Goal: Entertainment & Leisure: Consume media (video, audio)

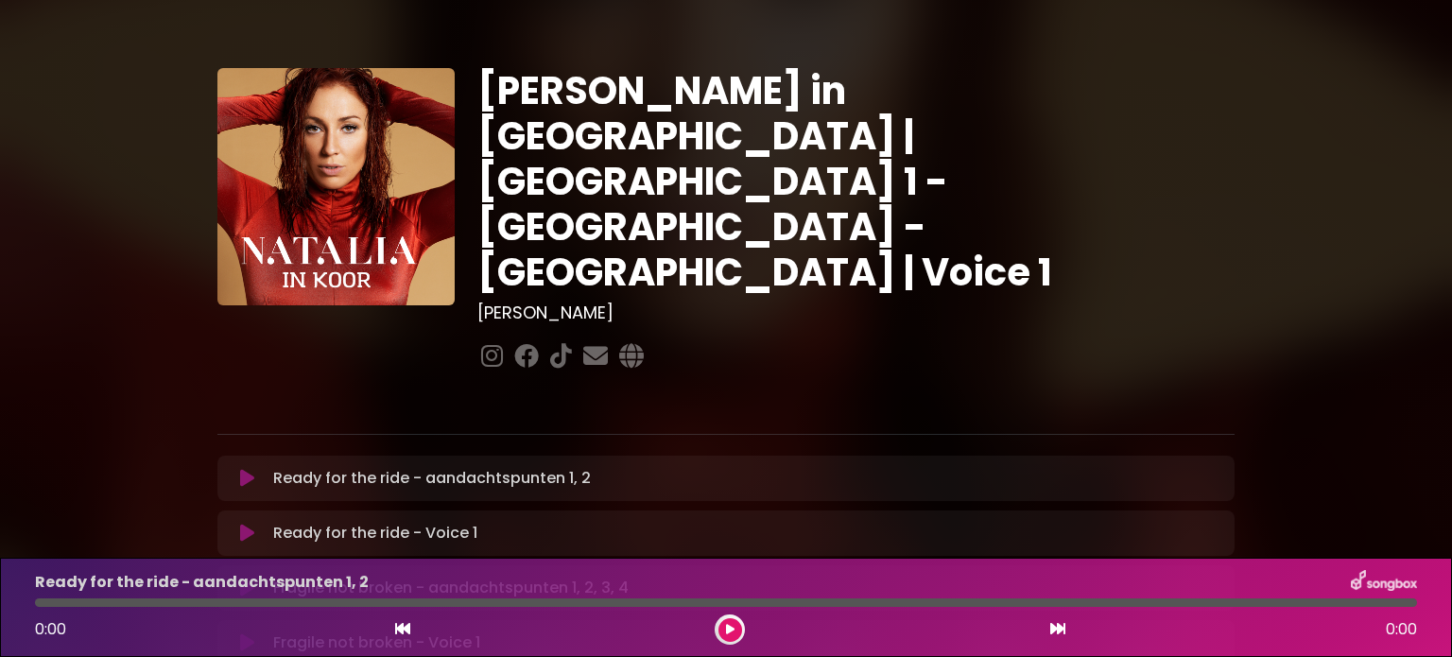
click at [250, 469] on icon at bounding box center [247, 478] width 14 height 19
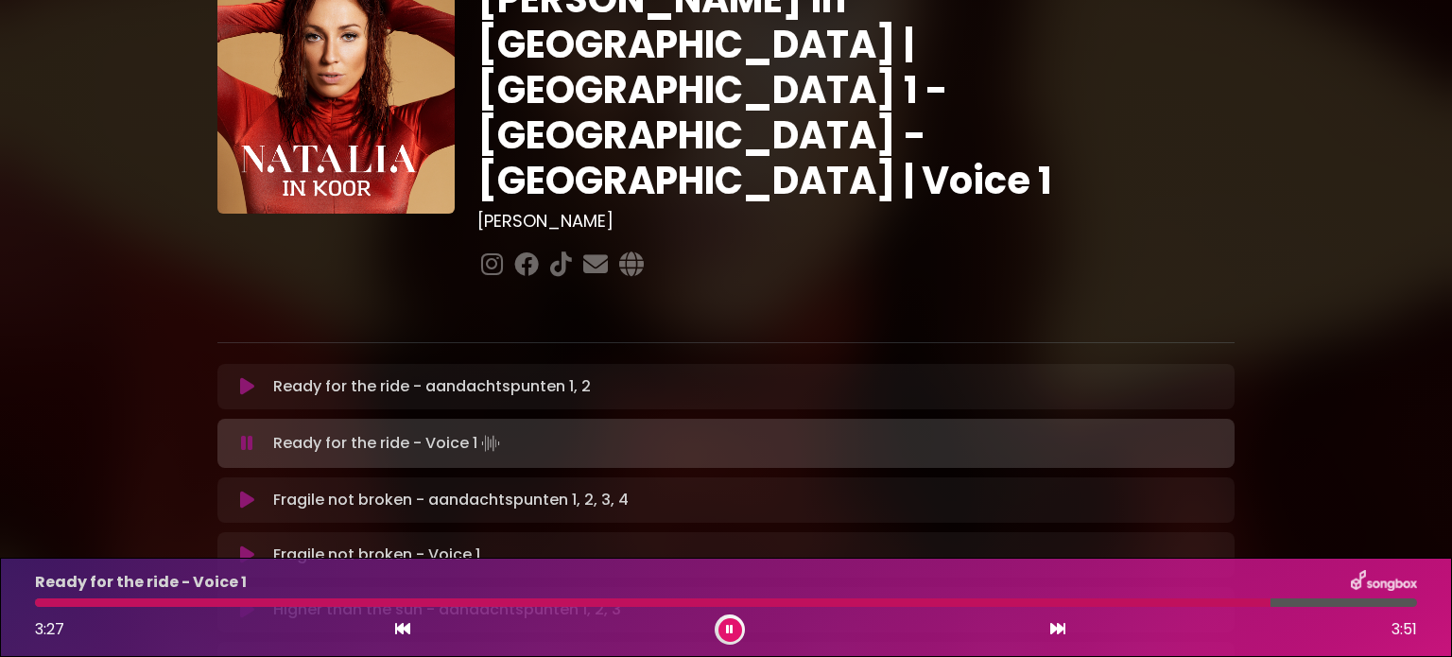
scroll to position [189, 0]
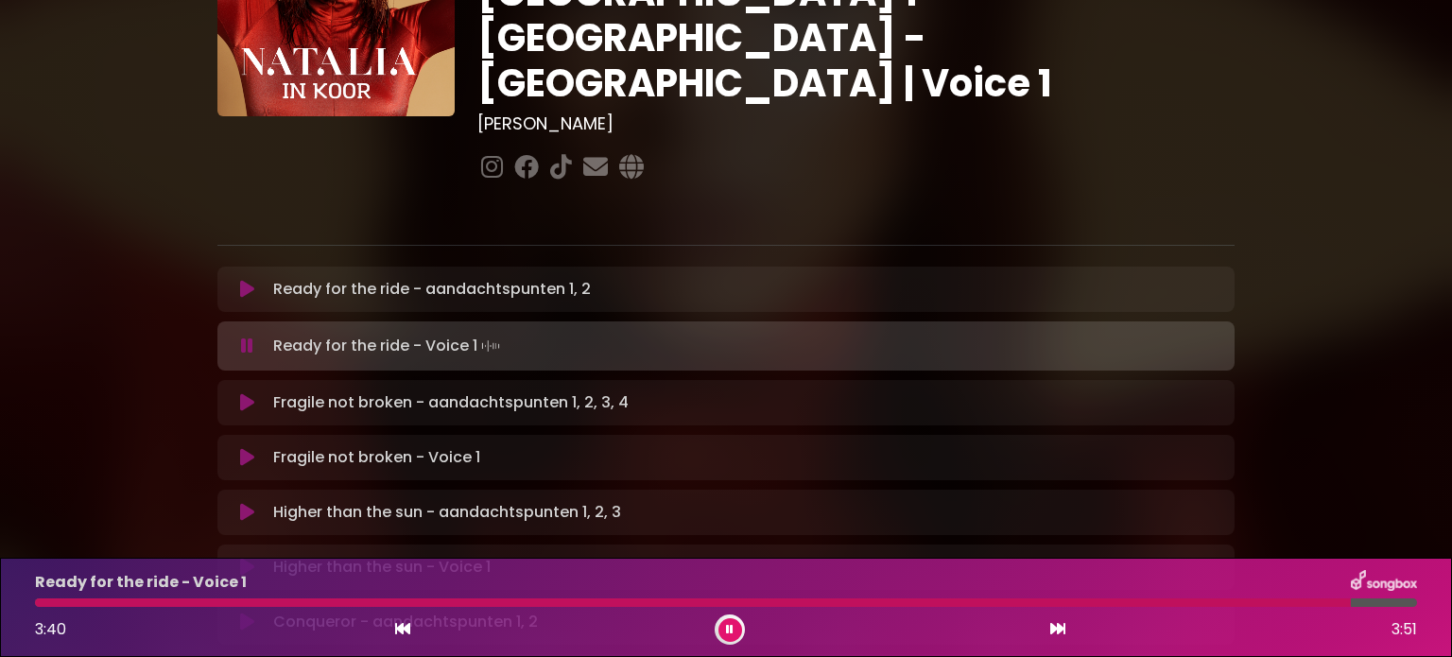
click at [238, 393] on button at bounding box center [247, 402] width 37 height 19
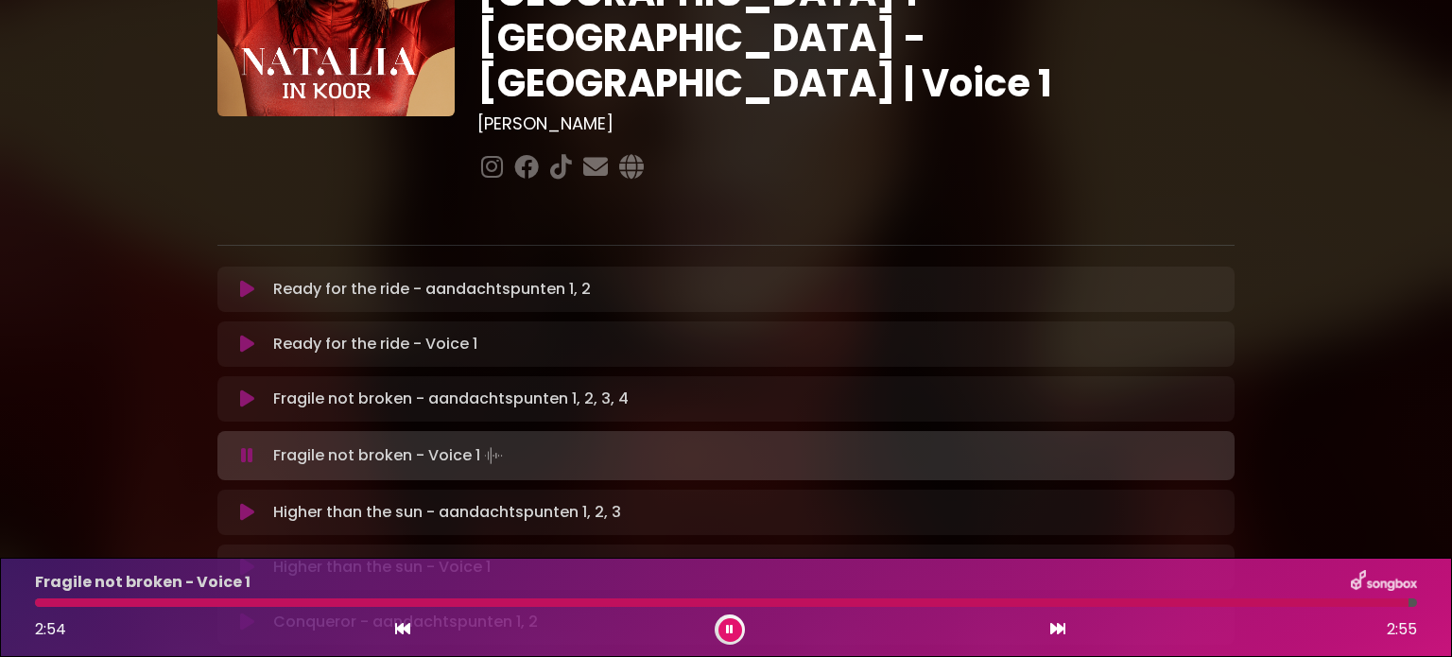
click at [246, 503] on icon at bounding box center [247, 512] width 14 height 19
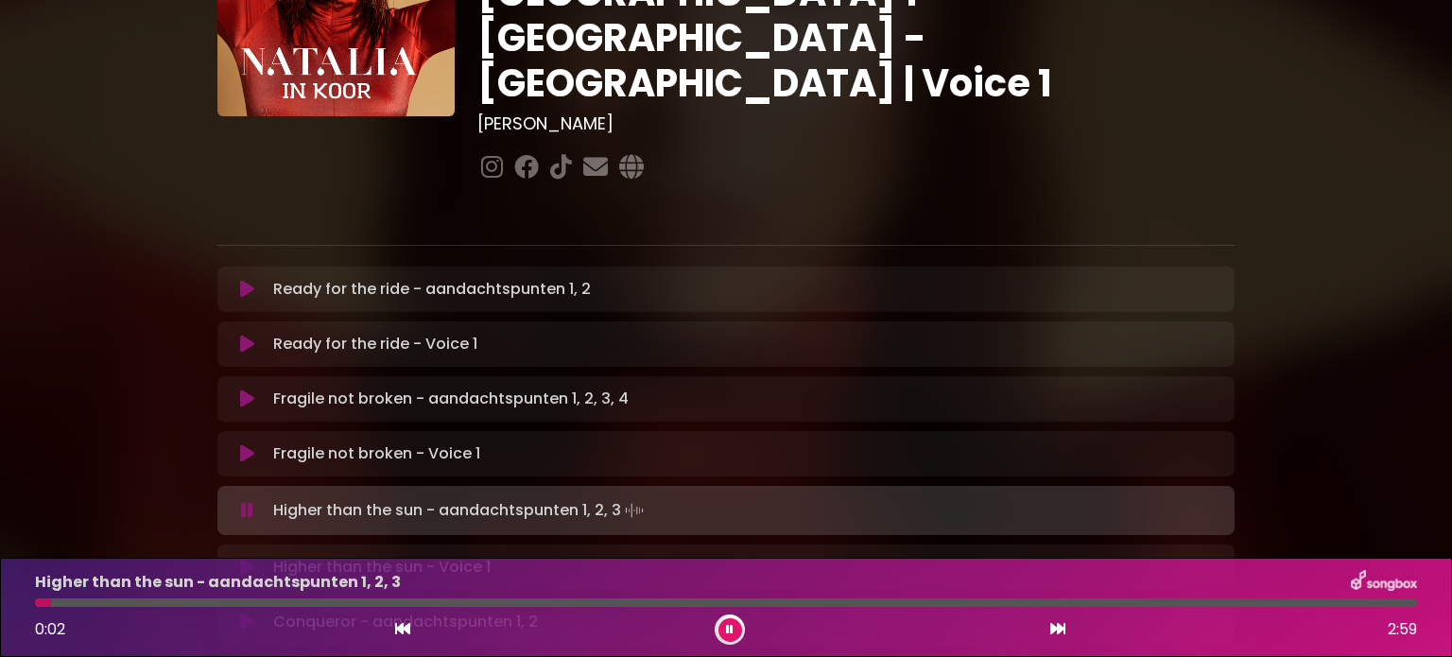
scroll to position [284, 0]
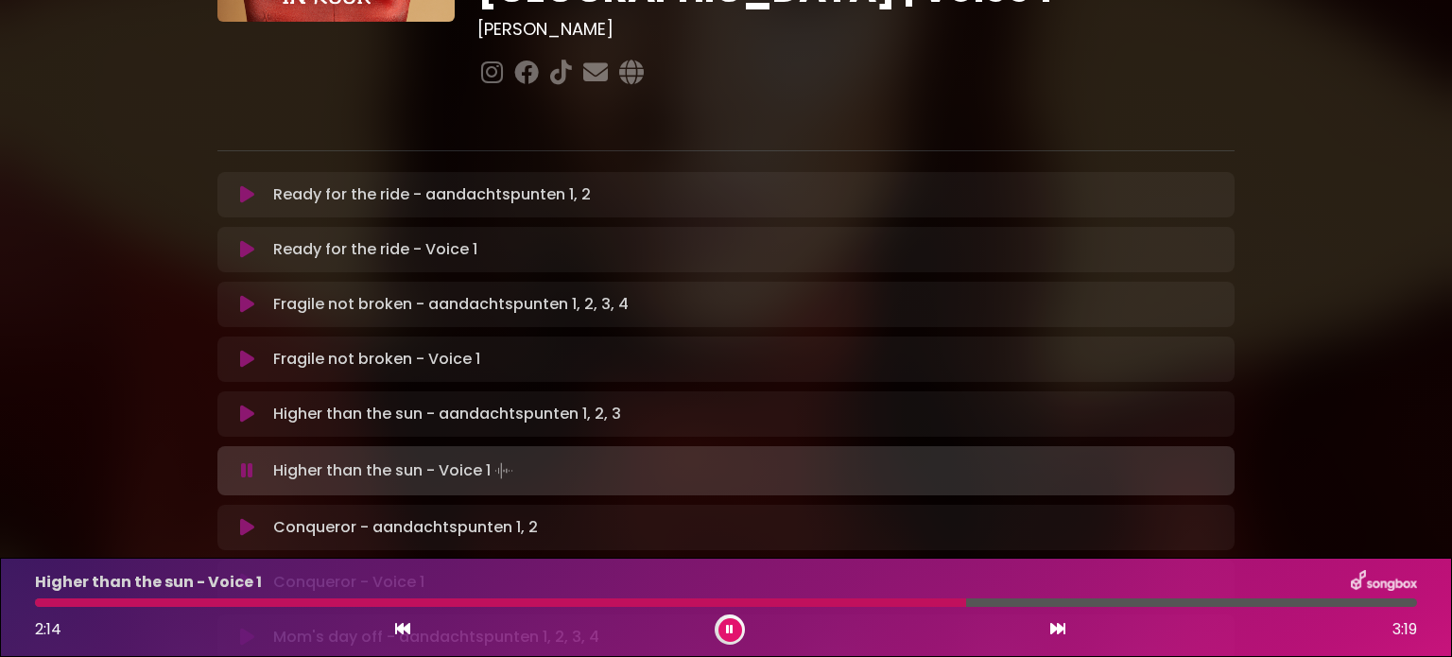
click at [250, 446] on div "Higher than the sun - Voice 1 Loading Track... Your Feedback Name" at bounding box center [725, 470] width 1017 height 49
click at [247, 461] on icon at bounding box center [247, 470] width 12 height 19
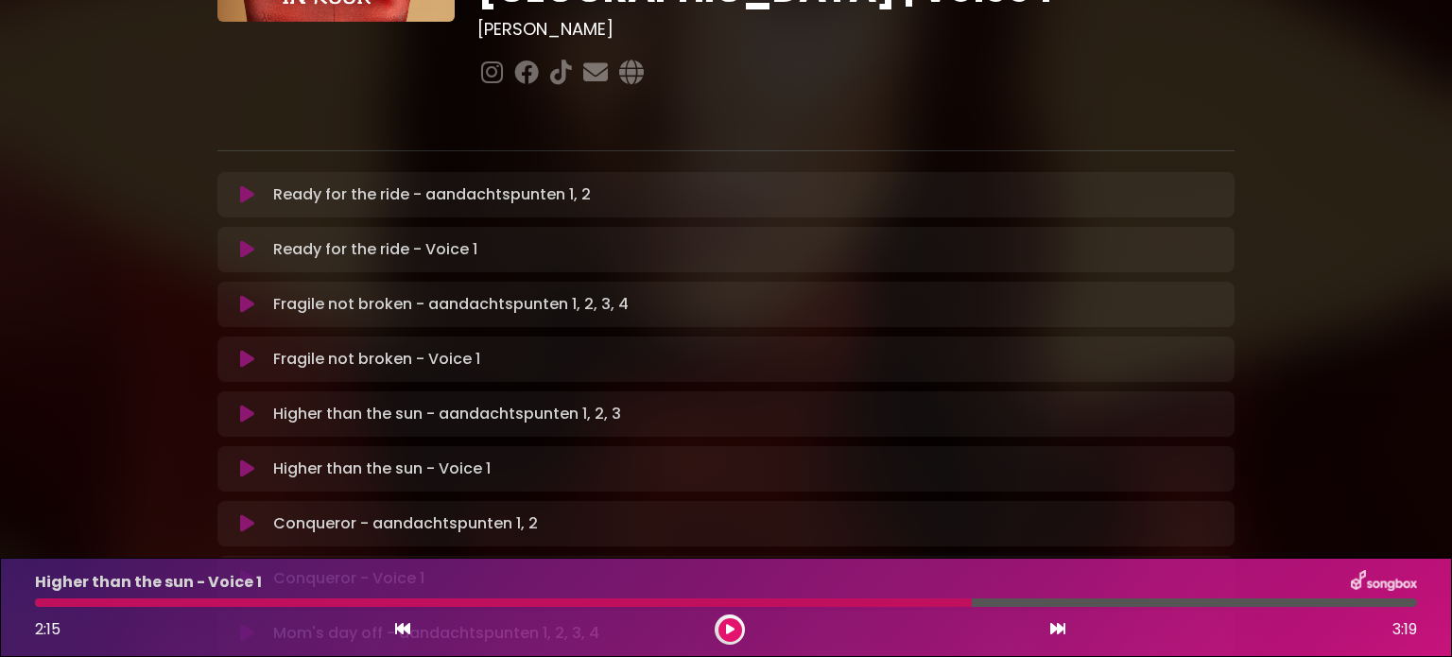
click at [248, 459] on icon at bounding box center [247, 468] width 14 height 19
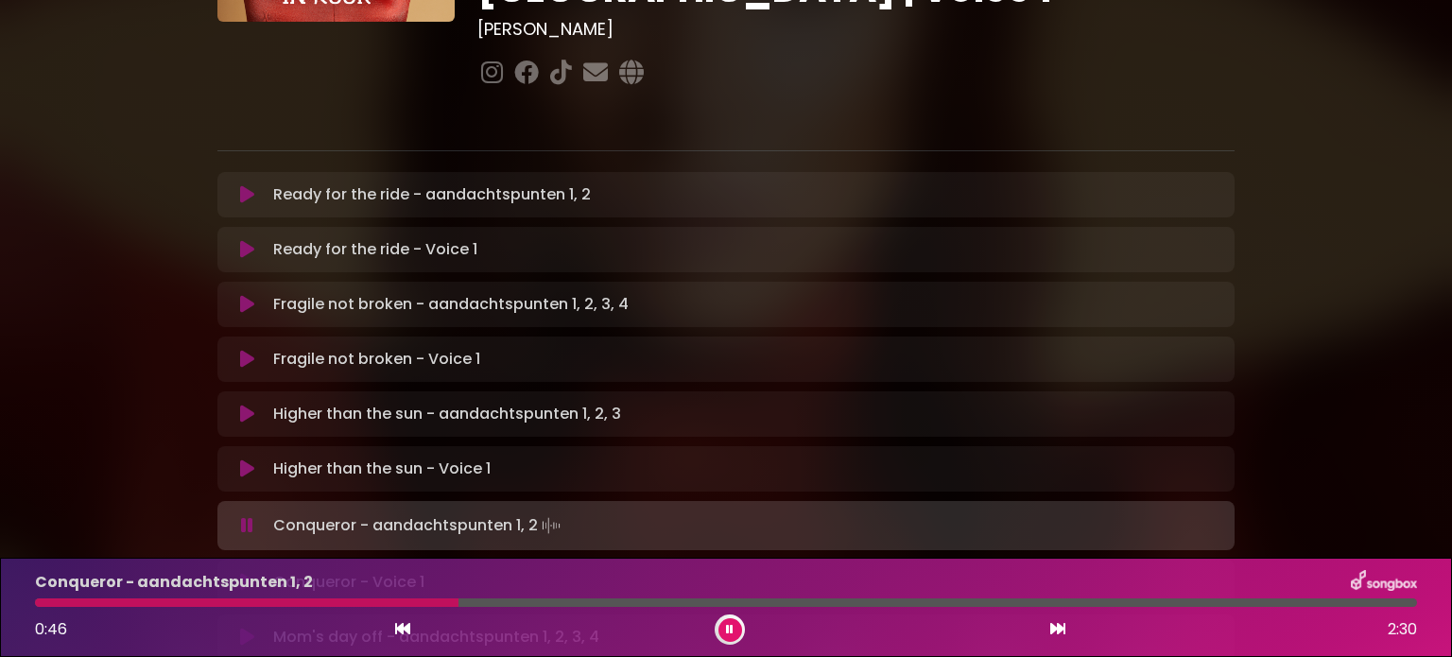
scroll to position [473, 0]
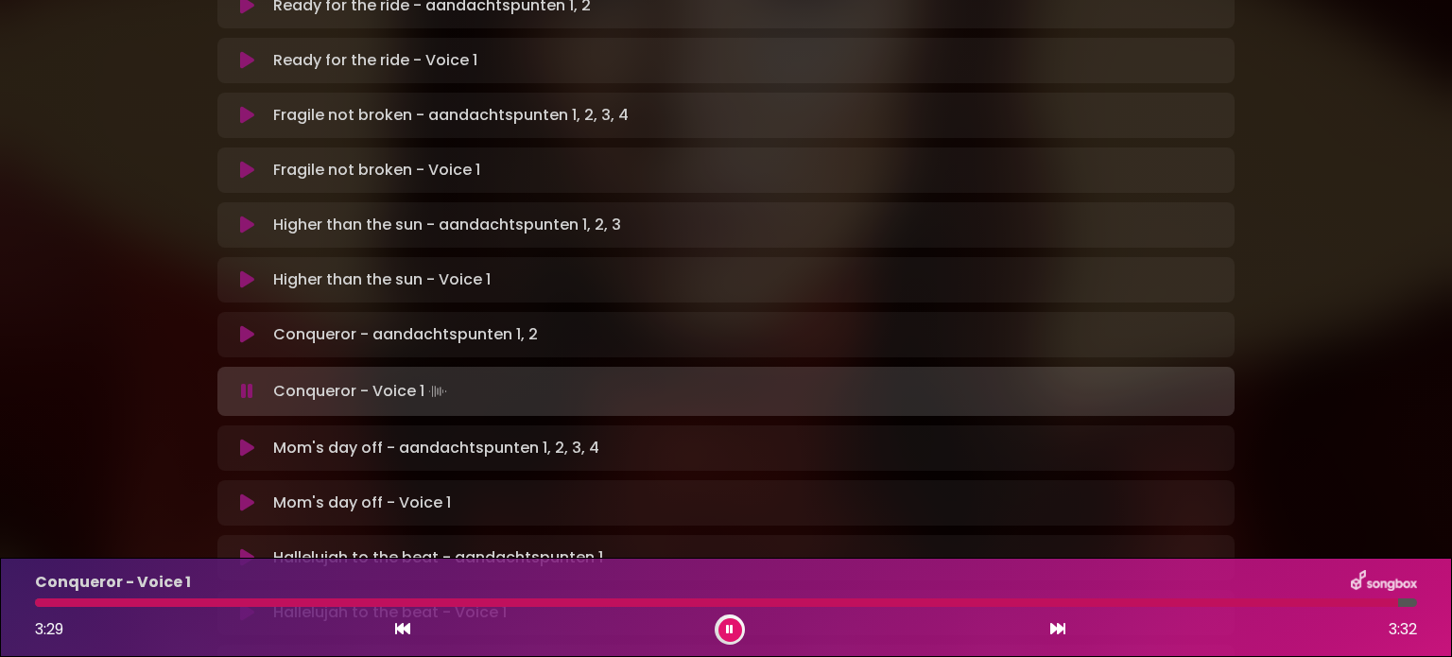
click at [245, 439] on icon at bounding box center [247, 448] width 14 height 19
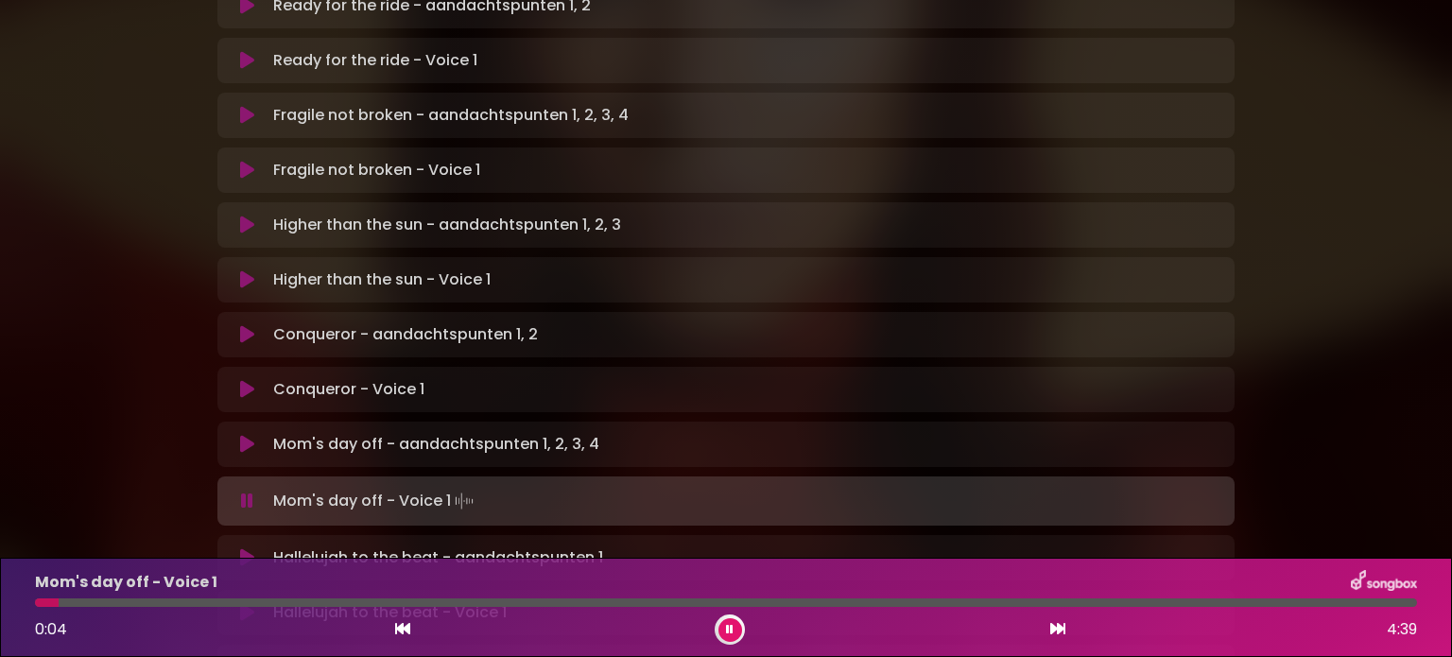
click at [521, 598] on div "Mom's day off - Voice 1 0:04 4:39" at bounding box center [726, 607] width 1405 height 75
click at [352, 599] on div "Mom's day off - Voice 1 0:07 4:39" at bounding box center [726, 607] width 1405 height 75
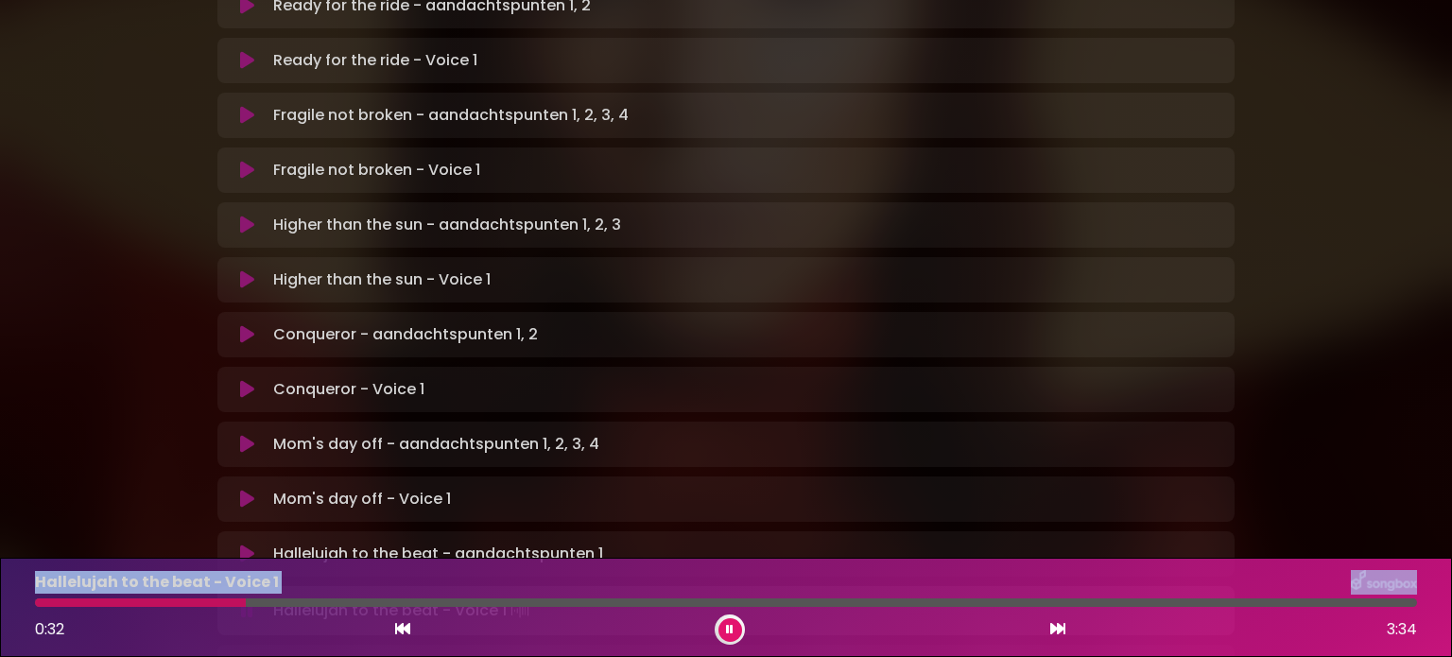
click at [245, 545] on icon at bounding box center [247, 554] width 14 height 19
click at [240, 545] on icon at bounding box center [247, 554] width 14 height 19
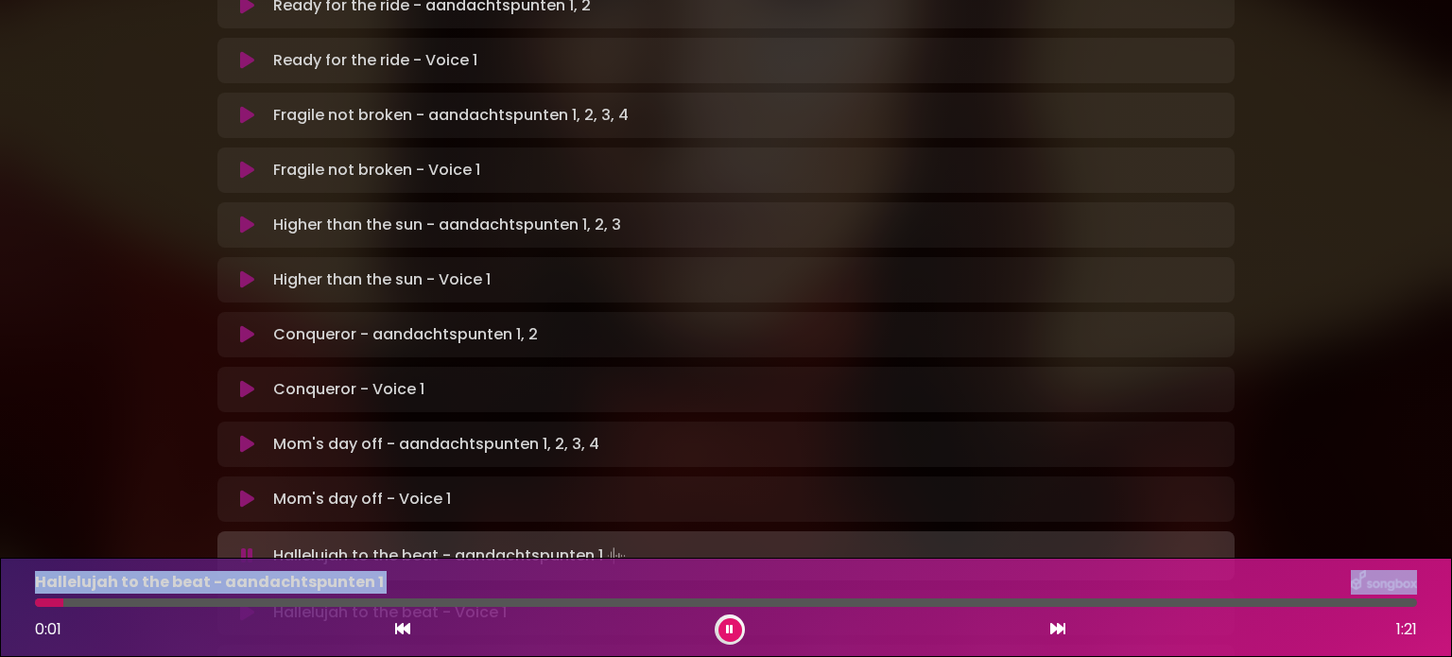
click at [671, 597] on div "Hallelujah to the beat - aandachtspunten 1 0:01 1:21" at bounding box center [726, 607] width 1405 height 75
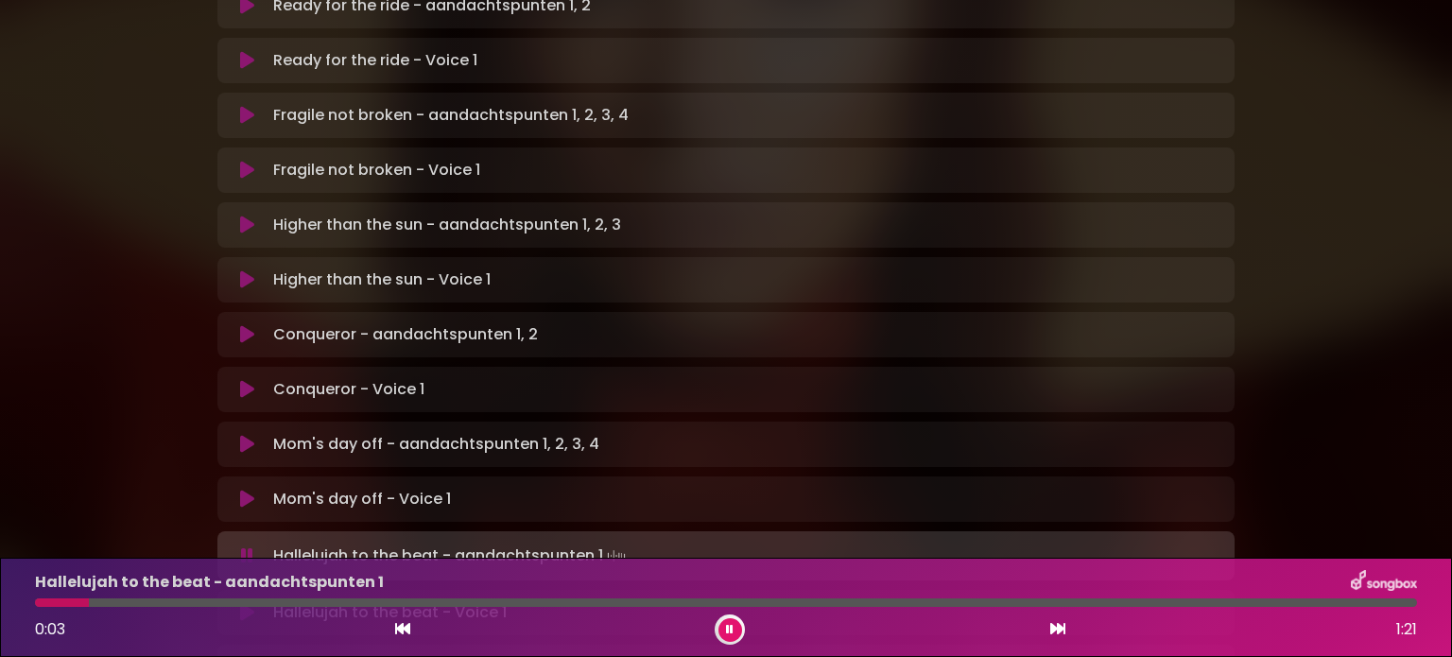
click at [489, 603] on div at bounding box center [726, 602] width 1382 height 9
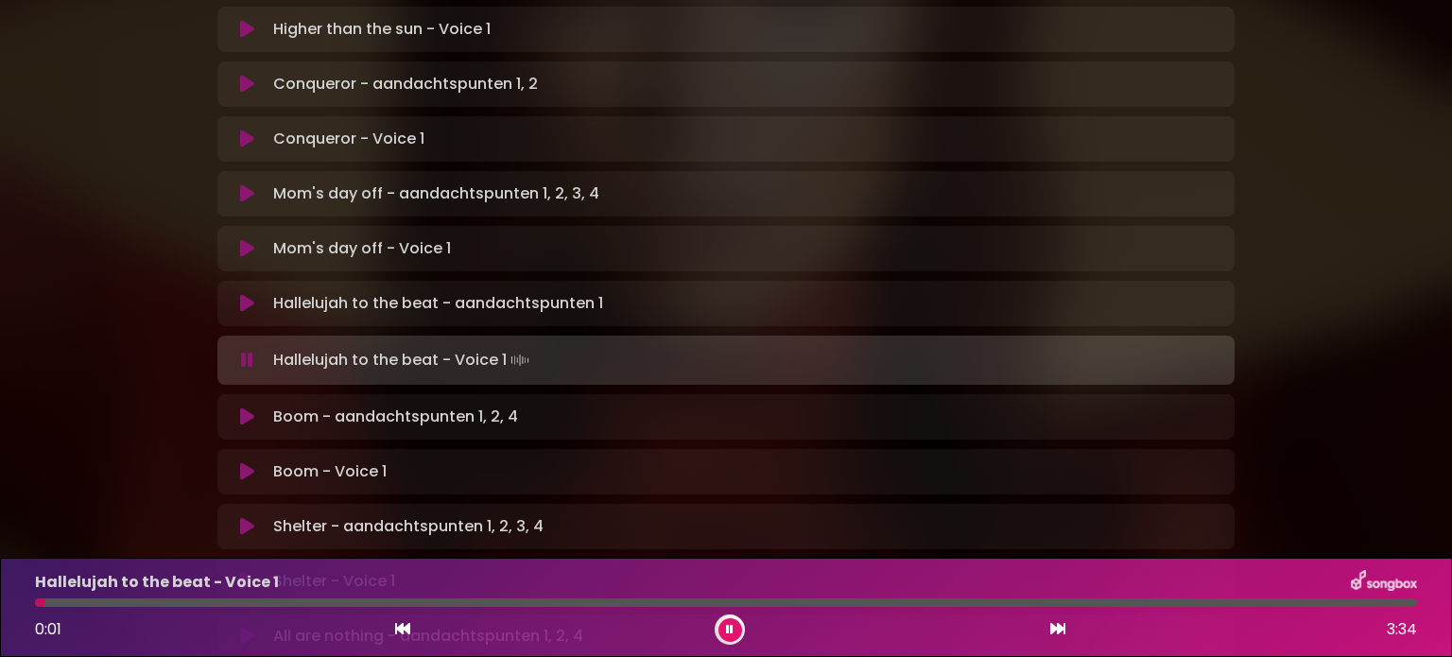
scroll to position [756, 0]
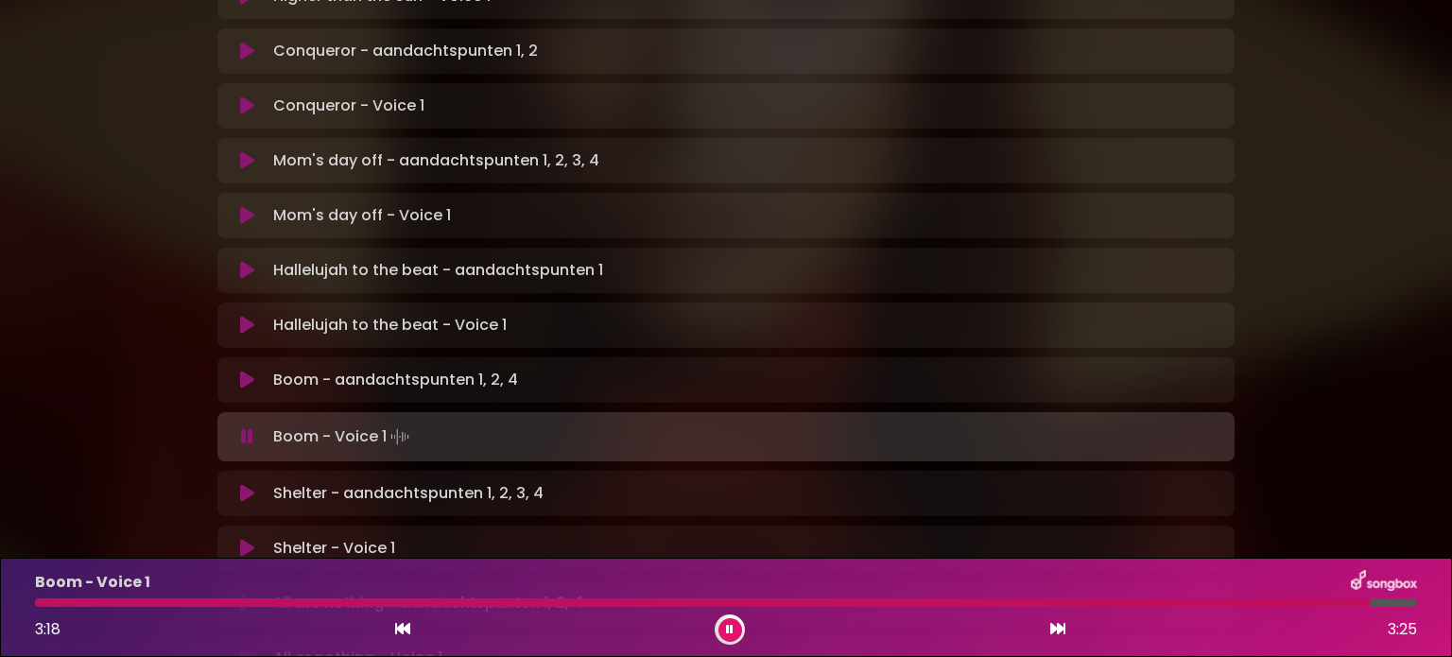
click at [240, 484] on icon at bounding box center [247, 493] width 14 height 19
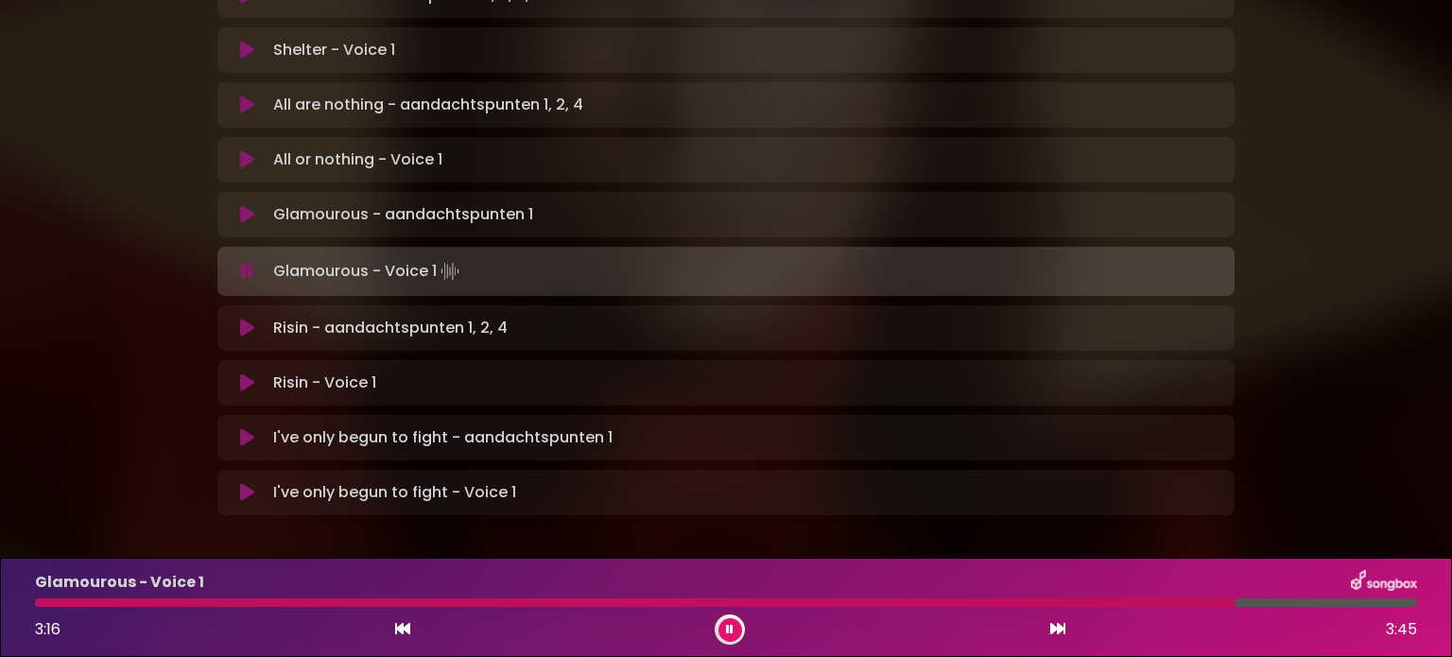
scroll to position [1258, 0]
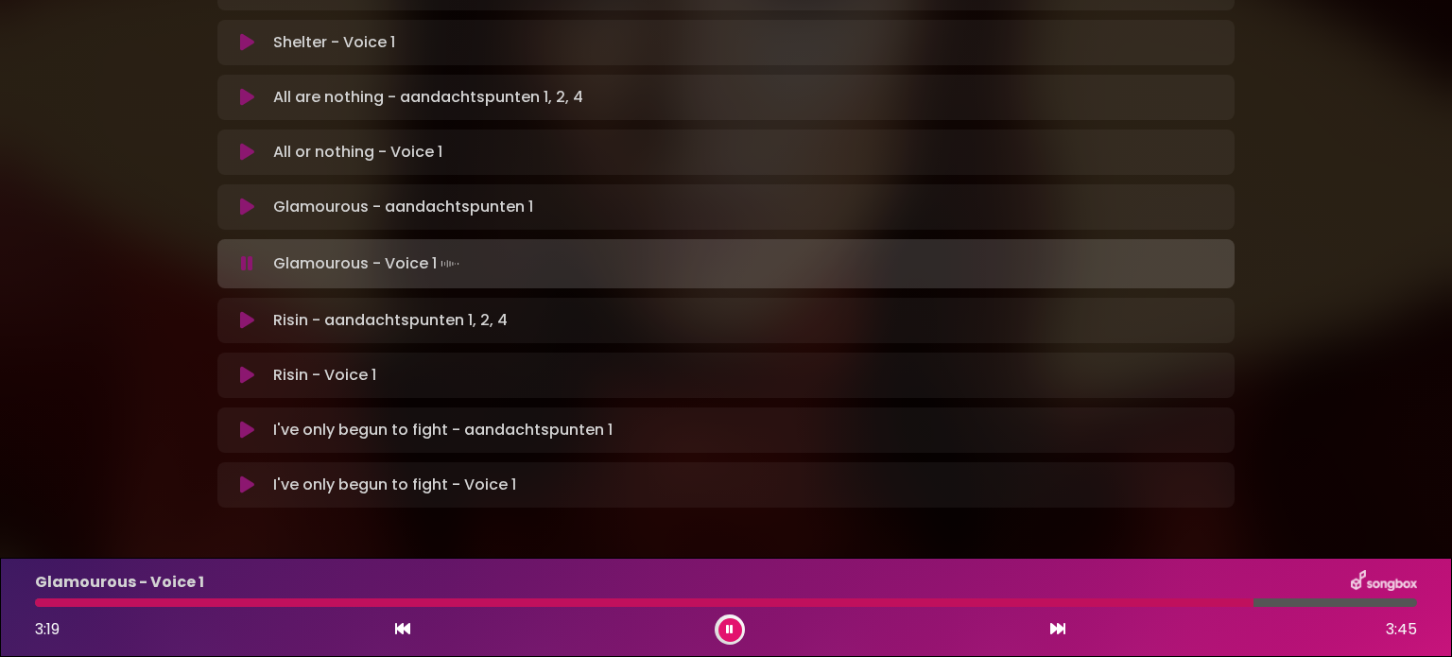
click at [243, 311] on icon at bounding box center [247, 320] width 14 height 19
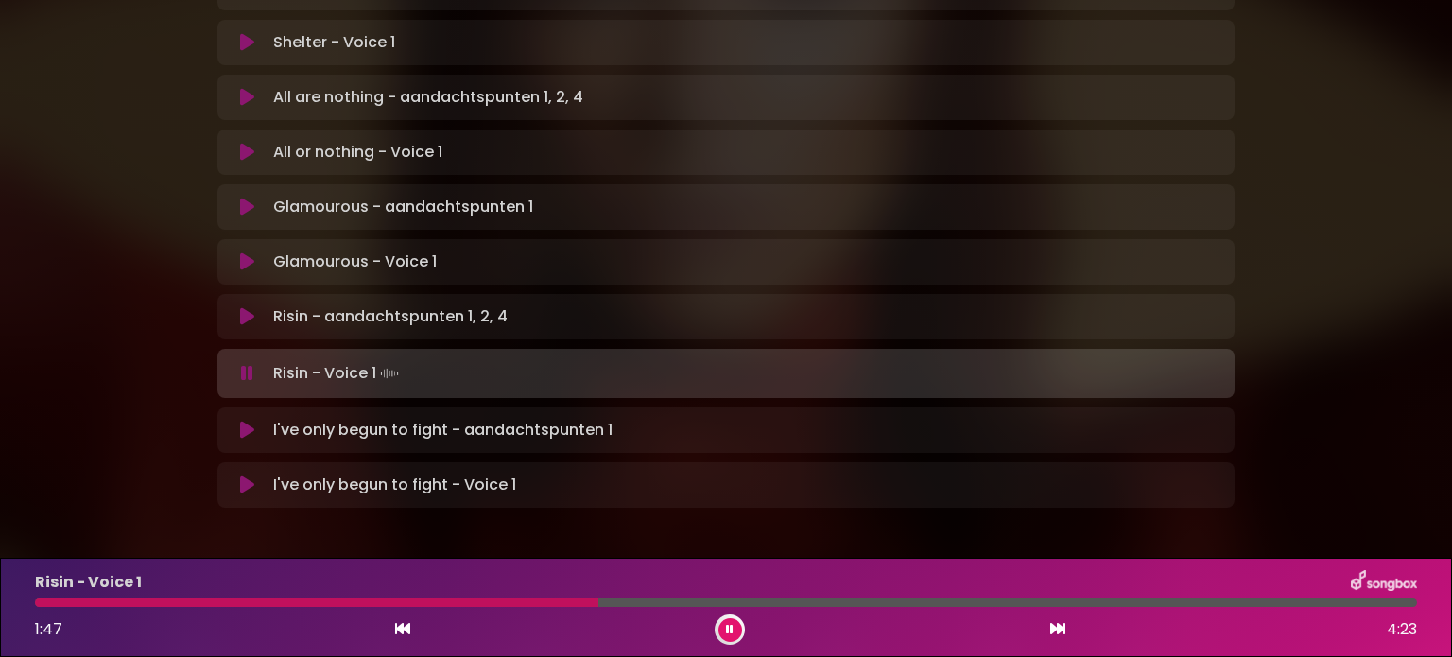
click at [244, 421] on icon at bounding box center [247, 430] width 14 height 19
